Goal: Task Accomplishment & Management: Manage account settings

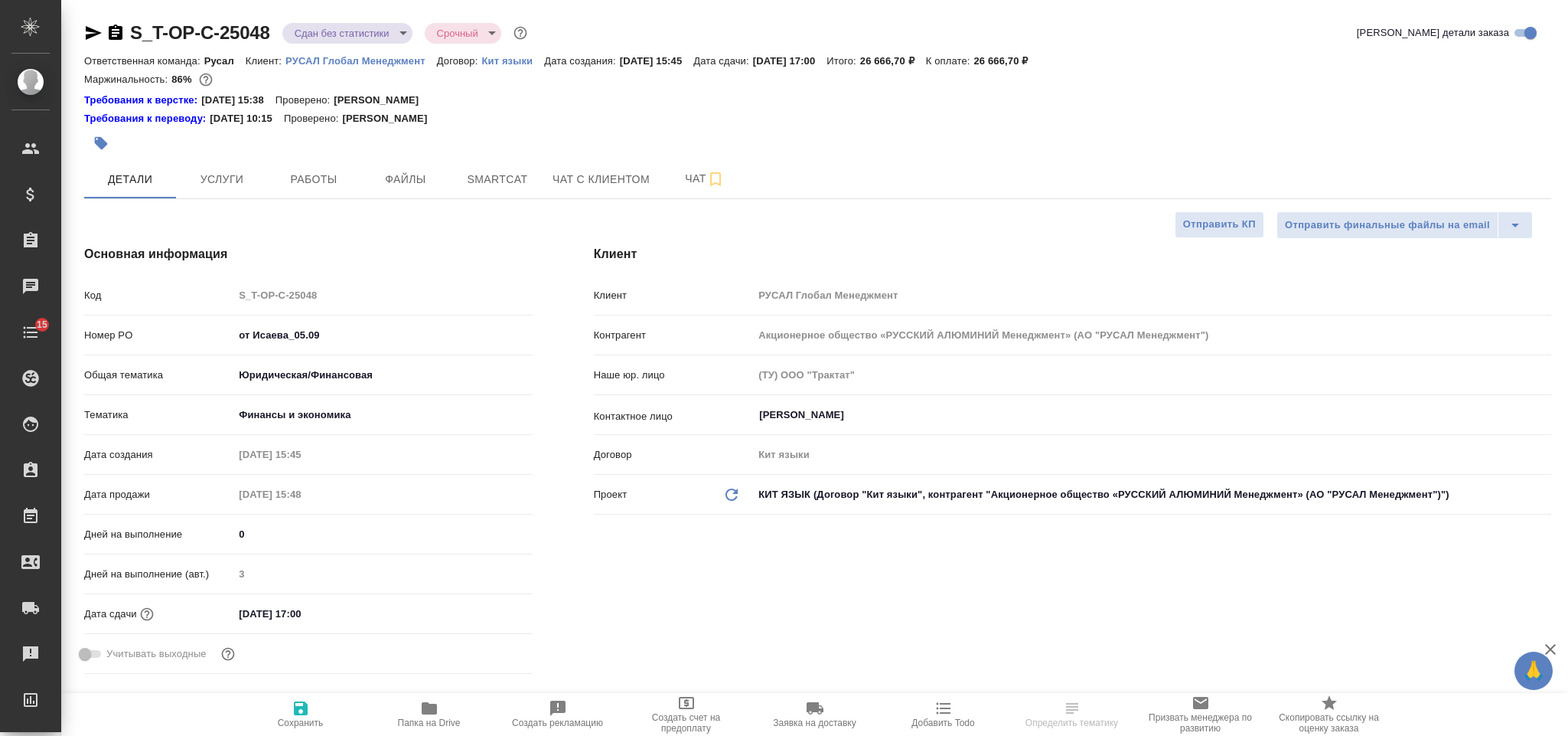
select select "RU"
click at [342, 180] on span "Работы" at bounding box center [314, 179] width 74 height 19
type input "[PERSON_NAME]"
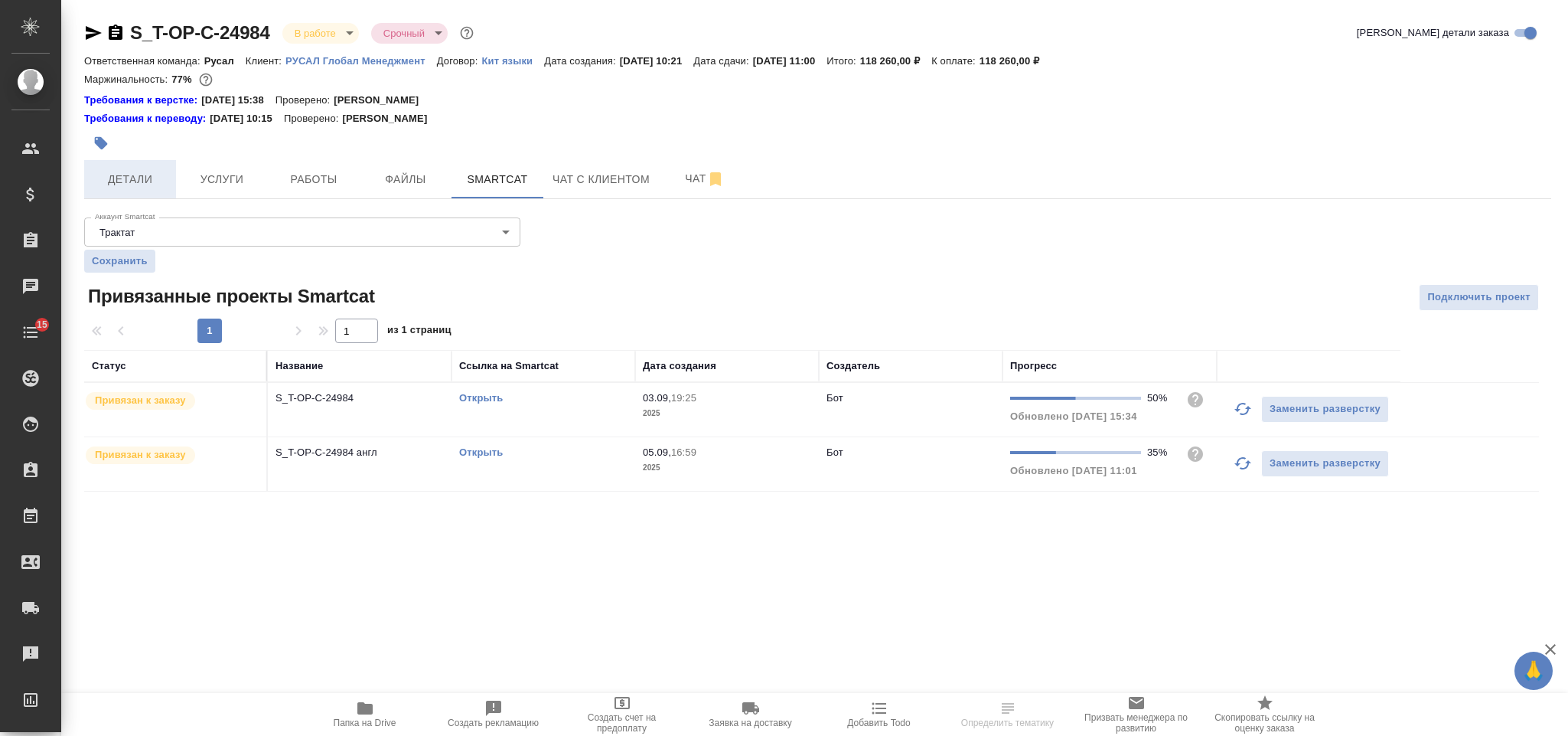
click at [144, 162] on button "Детали" at bounding box center [130, 179] width 91 height 39
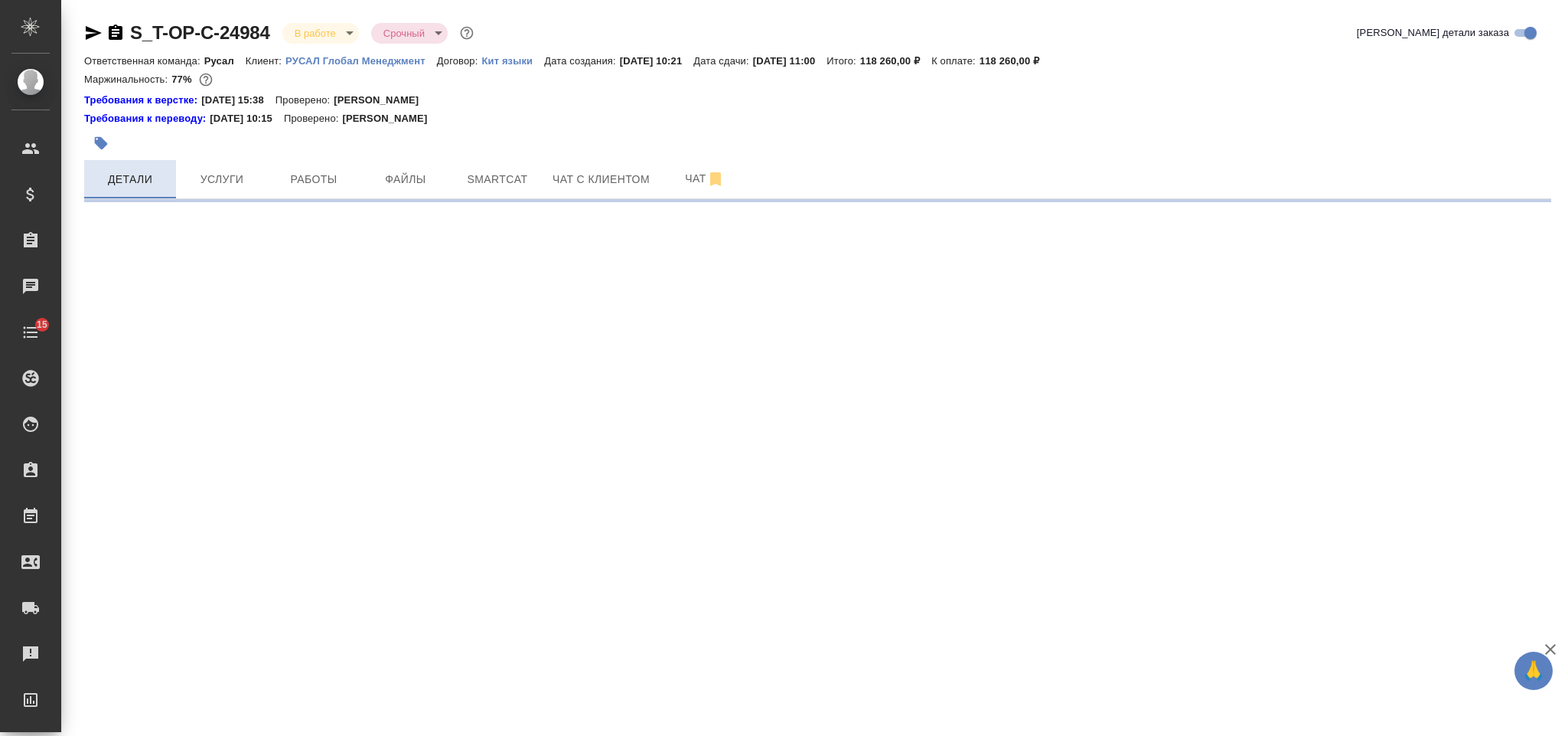
select select "RU"
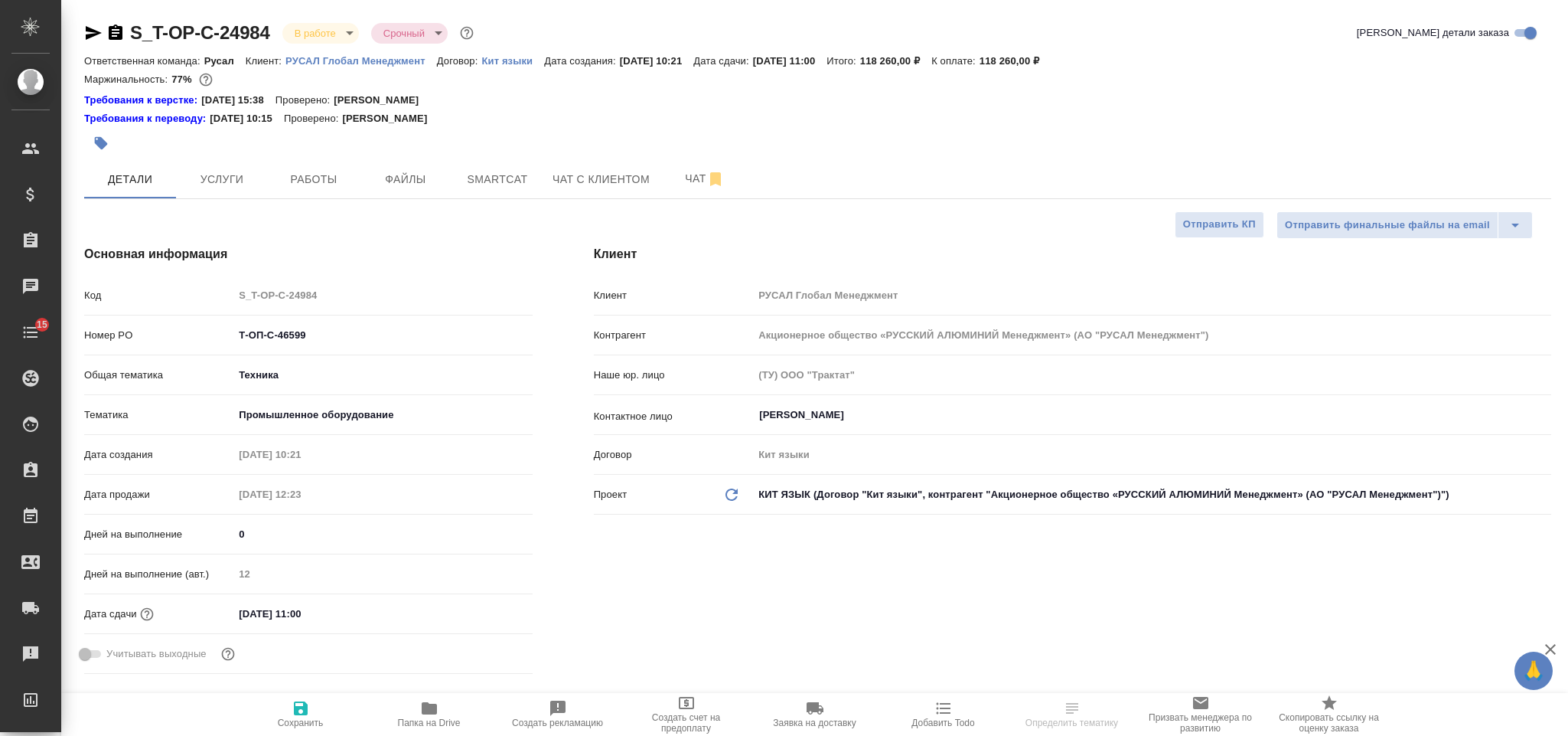
type textarea "x"
type input "[PERSON_NAME]"
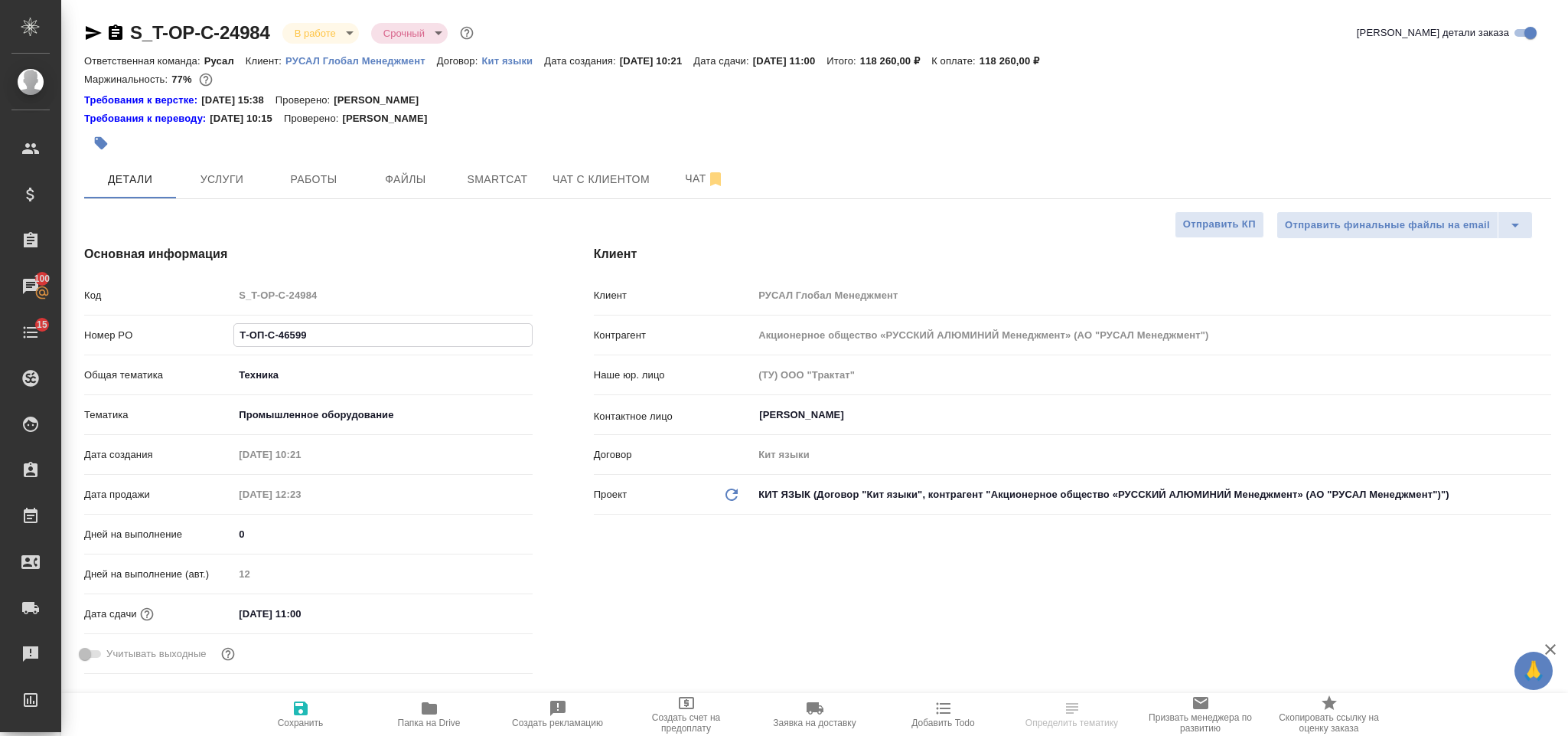
drag, startPoint x: 265, startPoint y: 336, endPoint x: 235, endPoint y: 336, distance: 30.0
click at [235, 336] on input "Т-ОП-С-46599" at bounding box center [382, 335] width 297 height 22
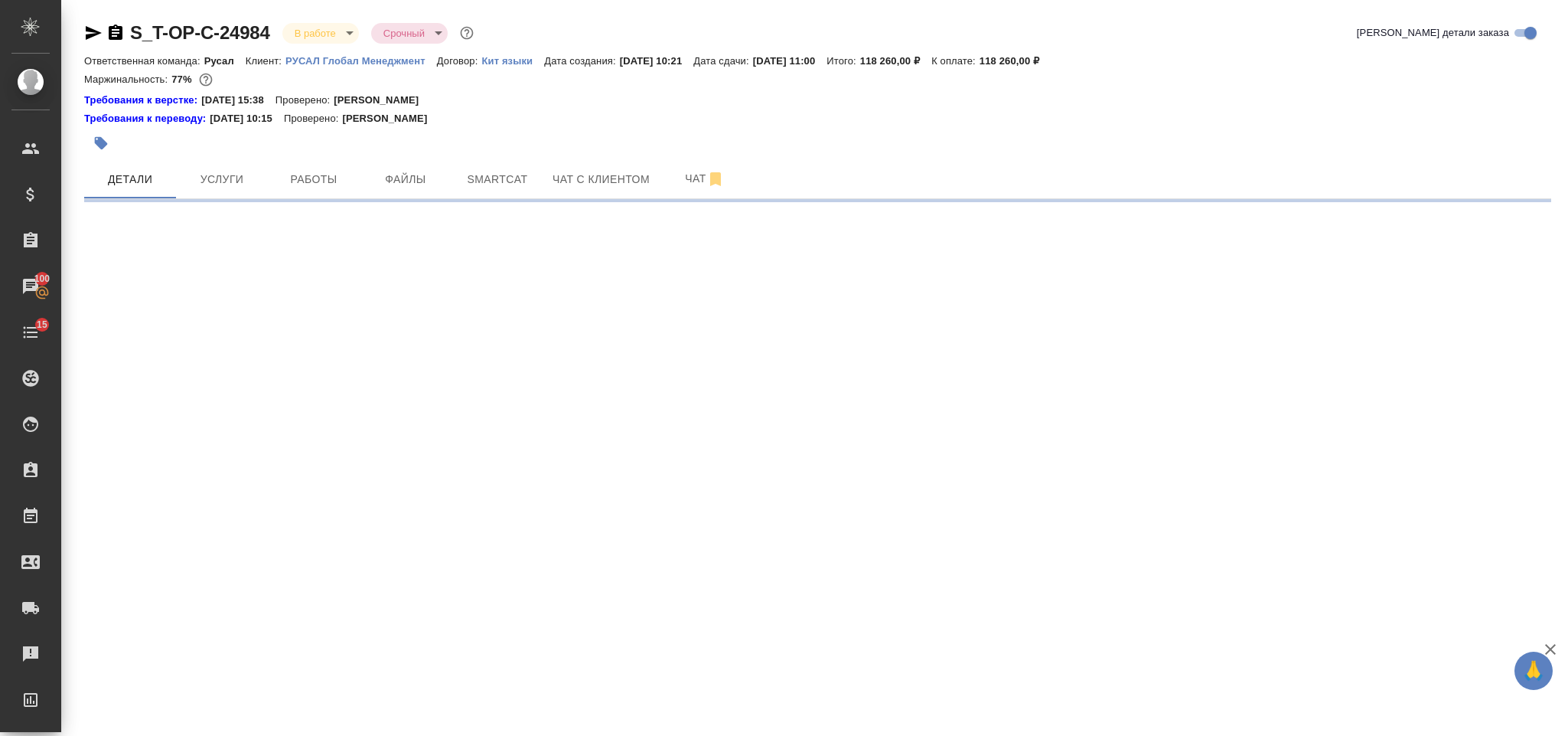
select select "RU"
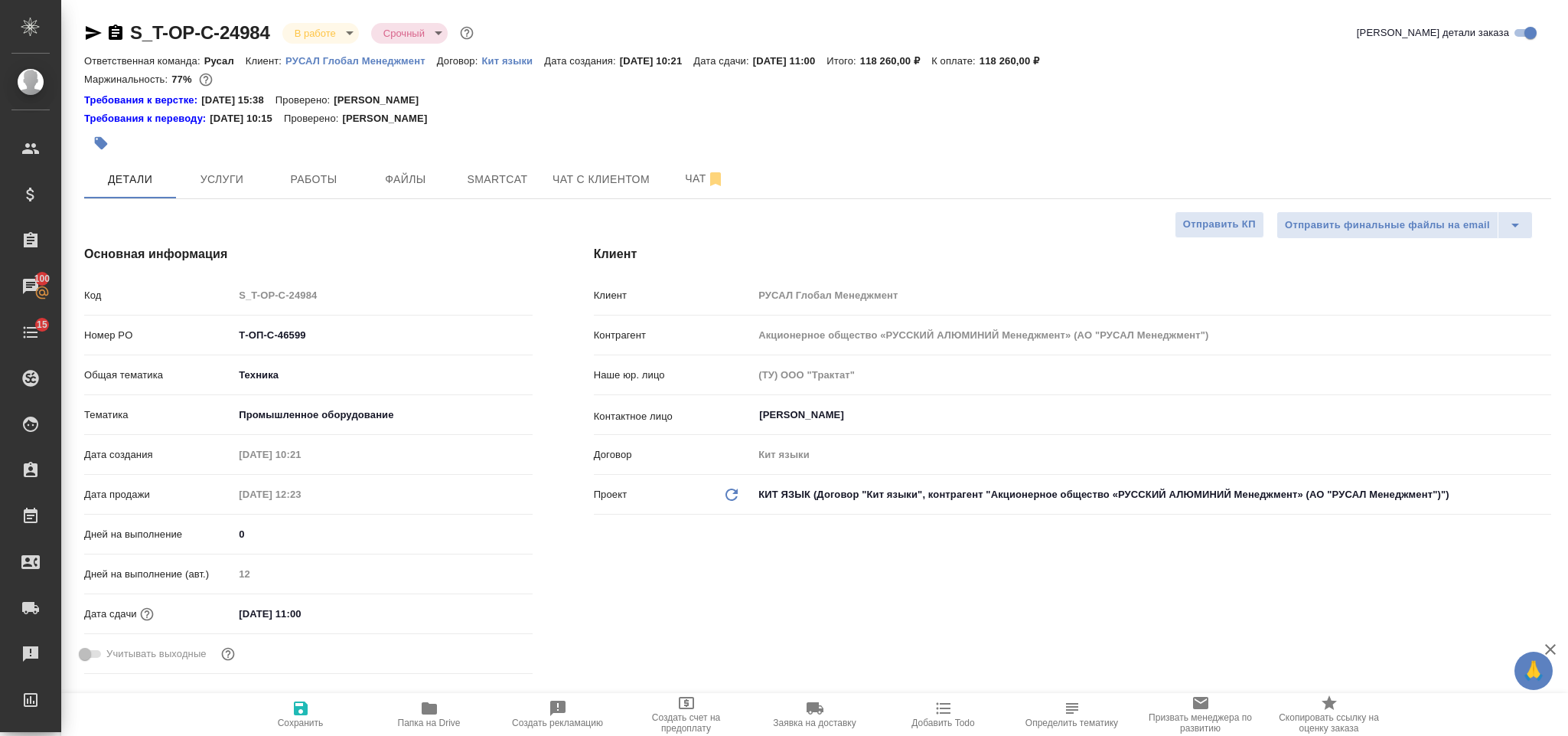
type textarea "x"
